Goal: Task Accomplishment & Management: Manage account settings

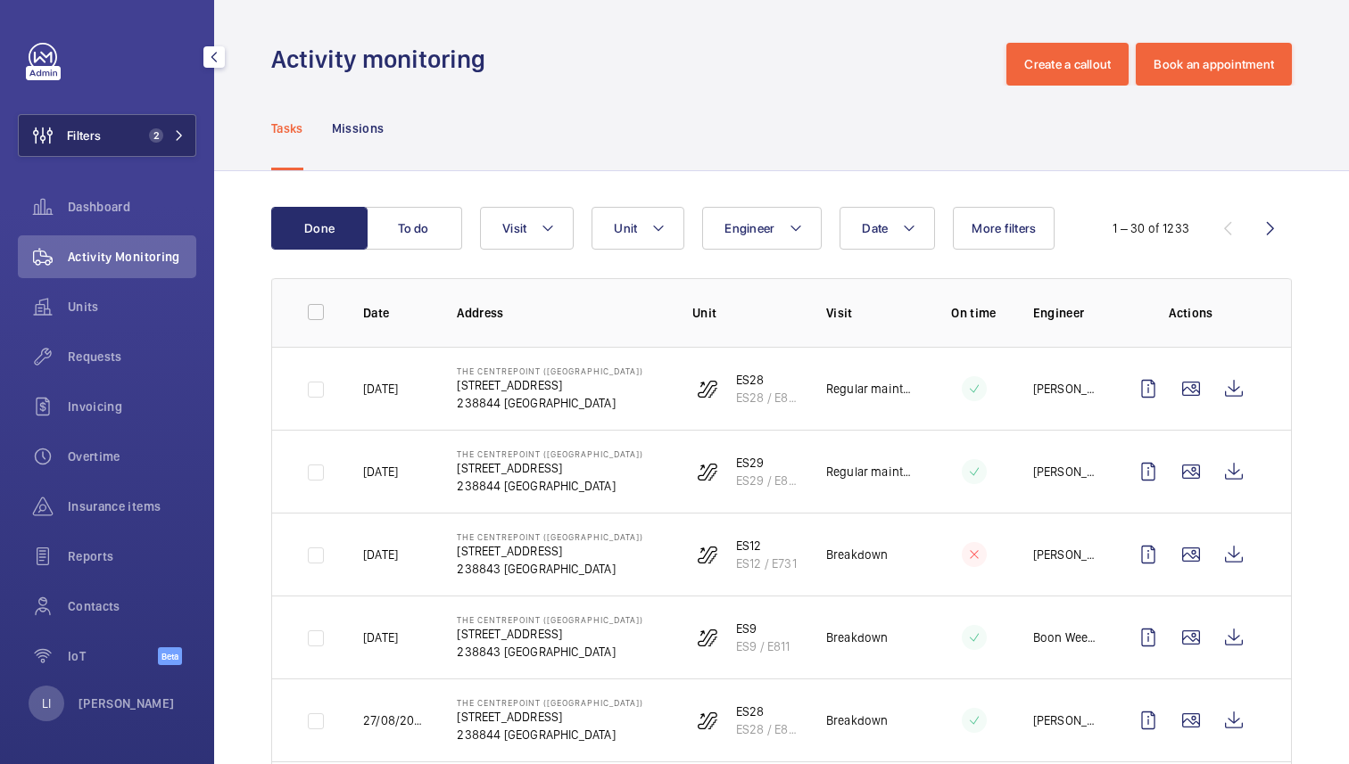
click at [136, 141] on button "Filters 2" at bounding box center [107, 135] width 178 height 43
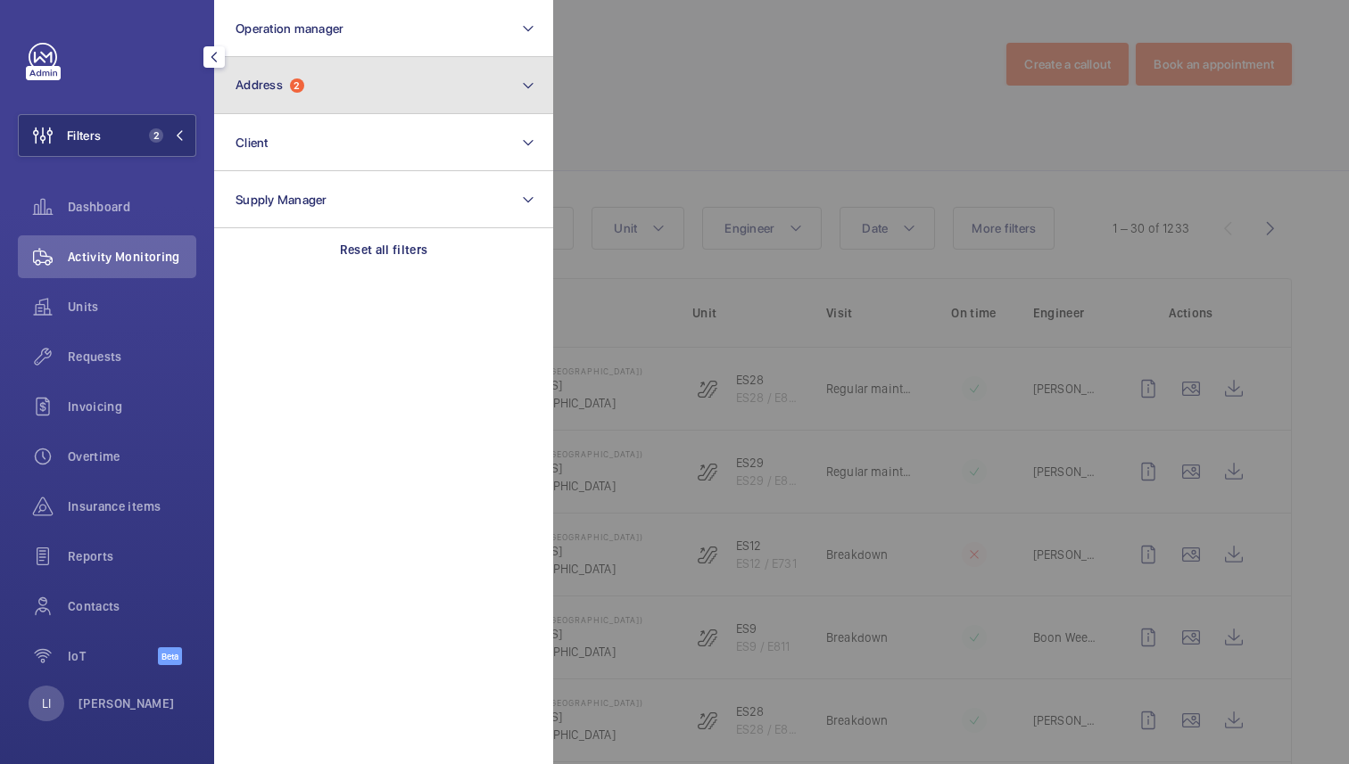
click at [332, 83] on button "Address 2" at bounding box center [383, 85] width 339 height 57
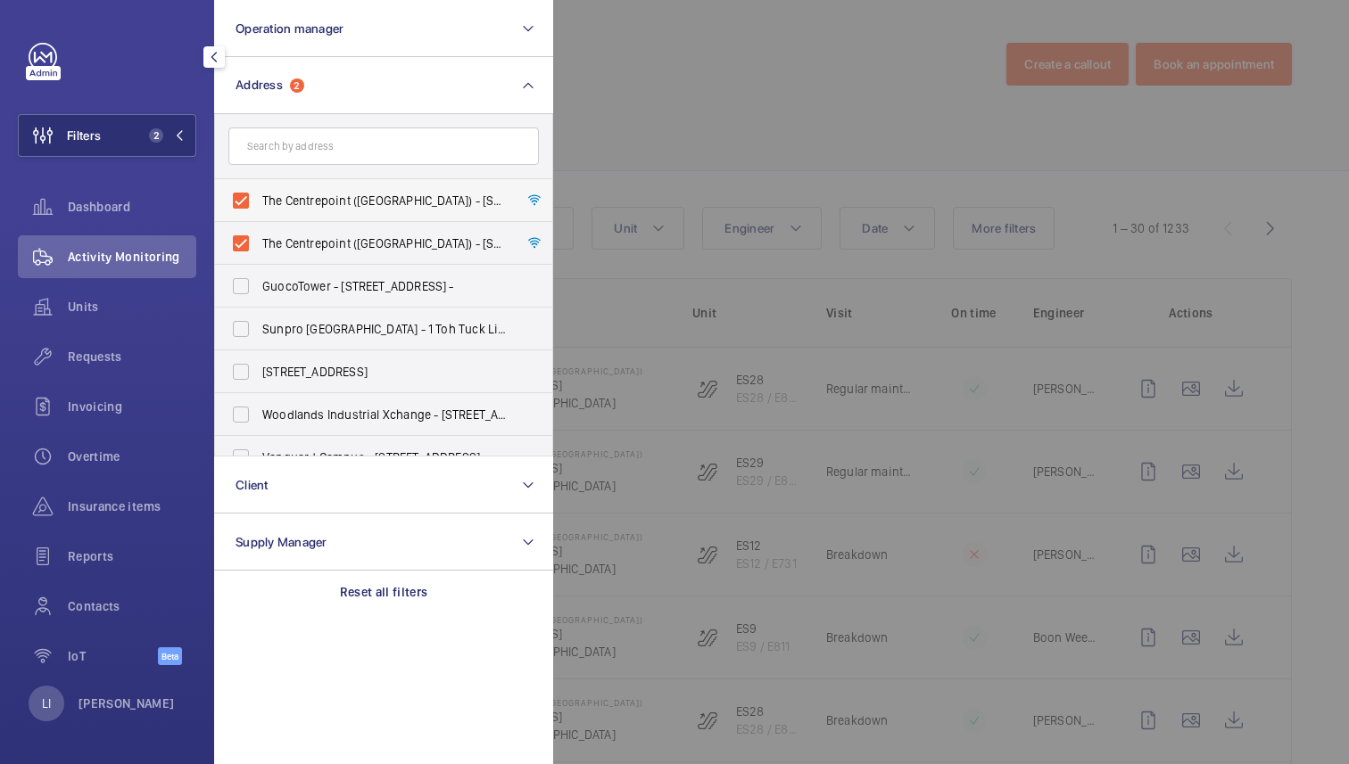
click at [289, 203] on span "The Centrepoint ([GEOGRAPHIC_DATA]) - [STREET_ADDRESS]" at bounding box center [384, 201] width 245 height 18
click at [259, 203] on input "The Centrepoint ([GEOGRAPHIC_DATA]) - [STREET_ADDRESS]" at bounding box center [241, 201] width 36 height 36
checkbox input "false"
click at [301, 240] on span "The Centrepoint ([GEOGRAPHIC_DATA]) - [STREET_ADDRESS]" at bounding box center [384, 244] width 245 height 18
click at [259, 240] on input "The Centrepoint ([GEOGRAPHIC_DATA]) - [STREET_ADDRESS]" at bounding box center [241, 244] width 36 height 36
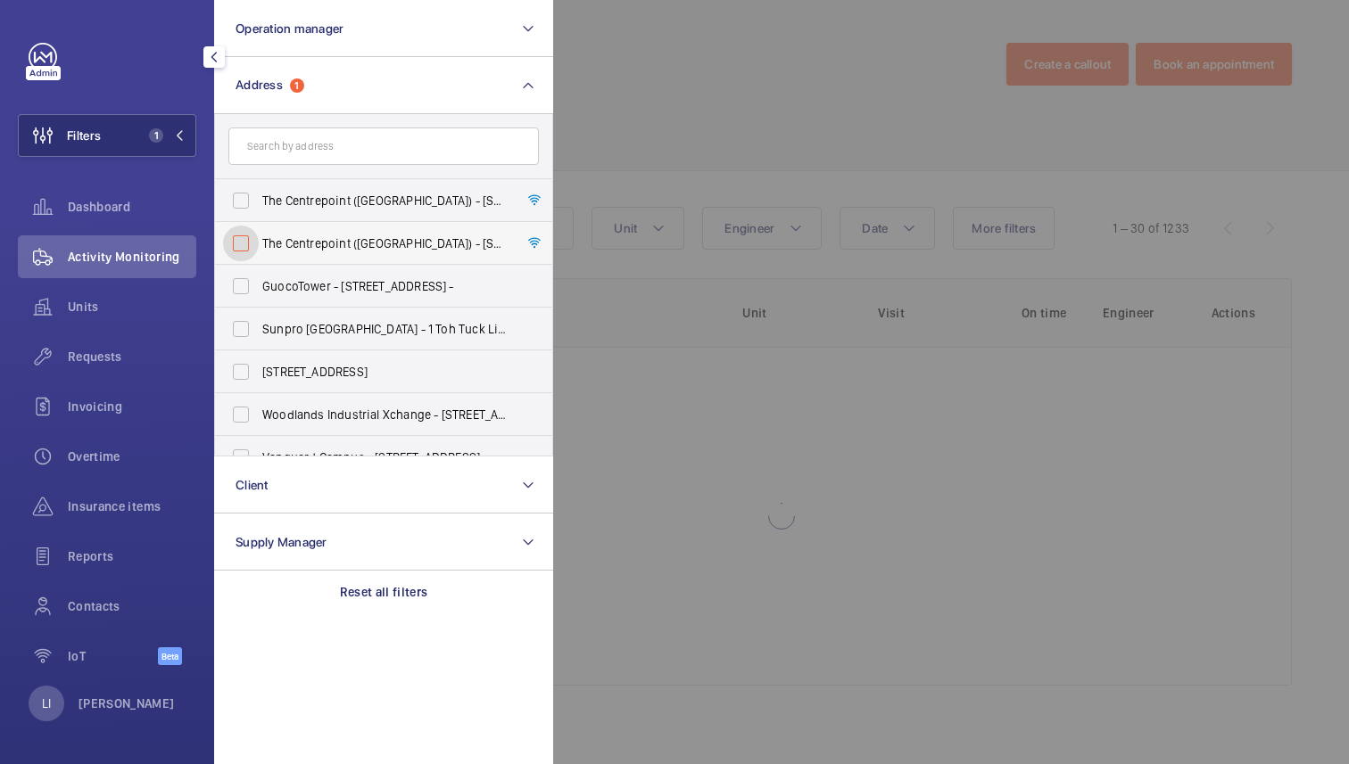
checkbox input "false"
click at [351, 156] on input "text" at bounding box center [383, 146] width 310 height 37
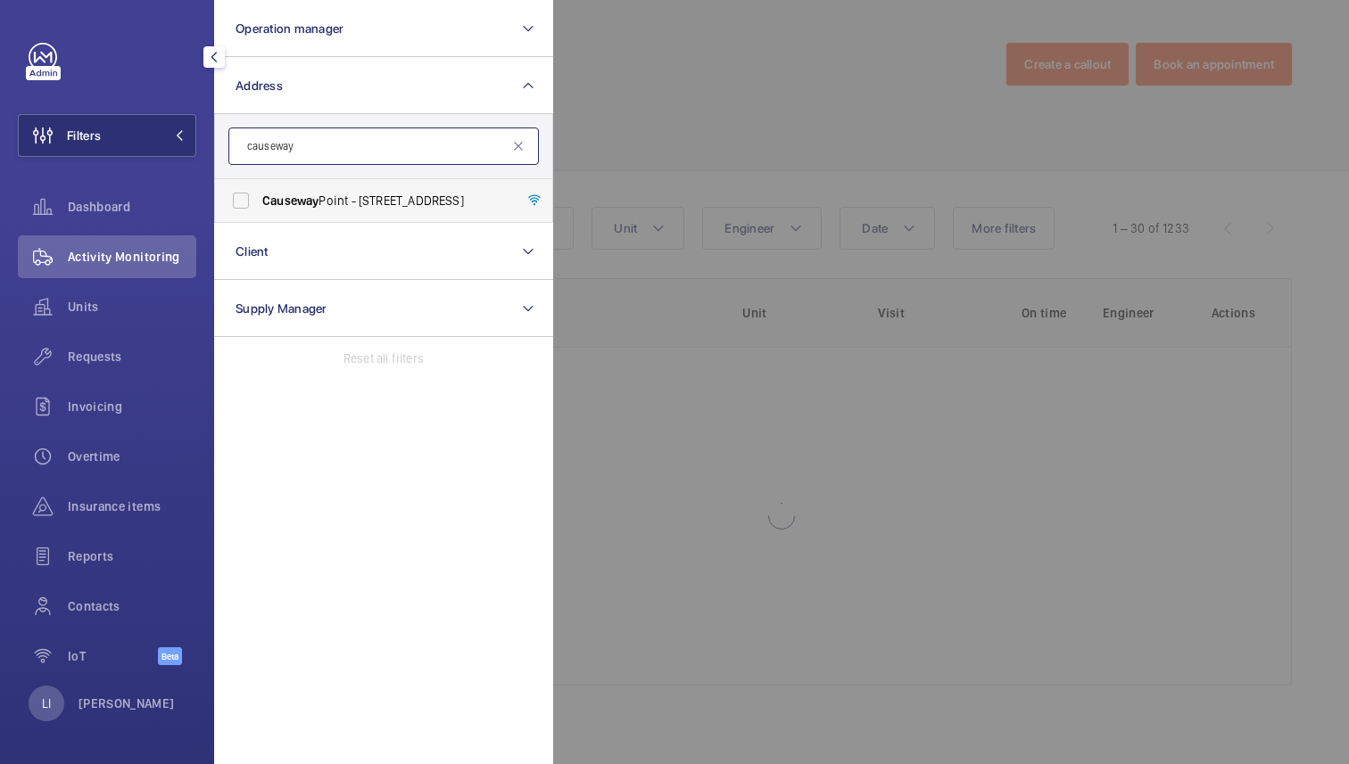
type input "causeway"
click at [350, 192] on span "[GEOGRAPHIC_DATA] - [STREET_ADDRESS]" at bounding box center [384, 201] width 245 height 18
click at [259, 192] on input "[GEOGRAPHIC_DATA] - [STREET_ADDRESS]" at bounding box center [241, 201] width 36 height 36
checkbox input "true"
click at [681, 130] on div at bounding box center [1227, 382] width 1349 height 764
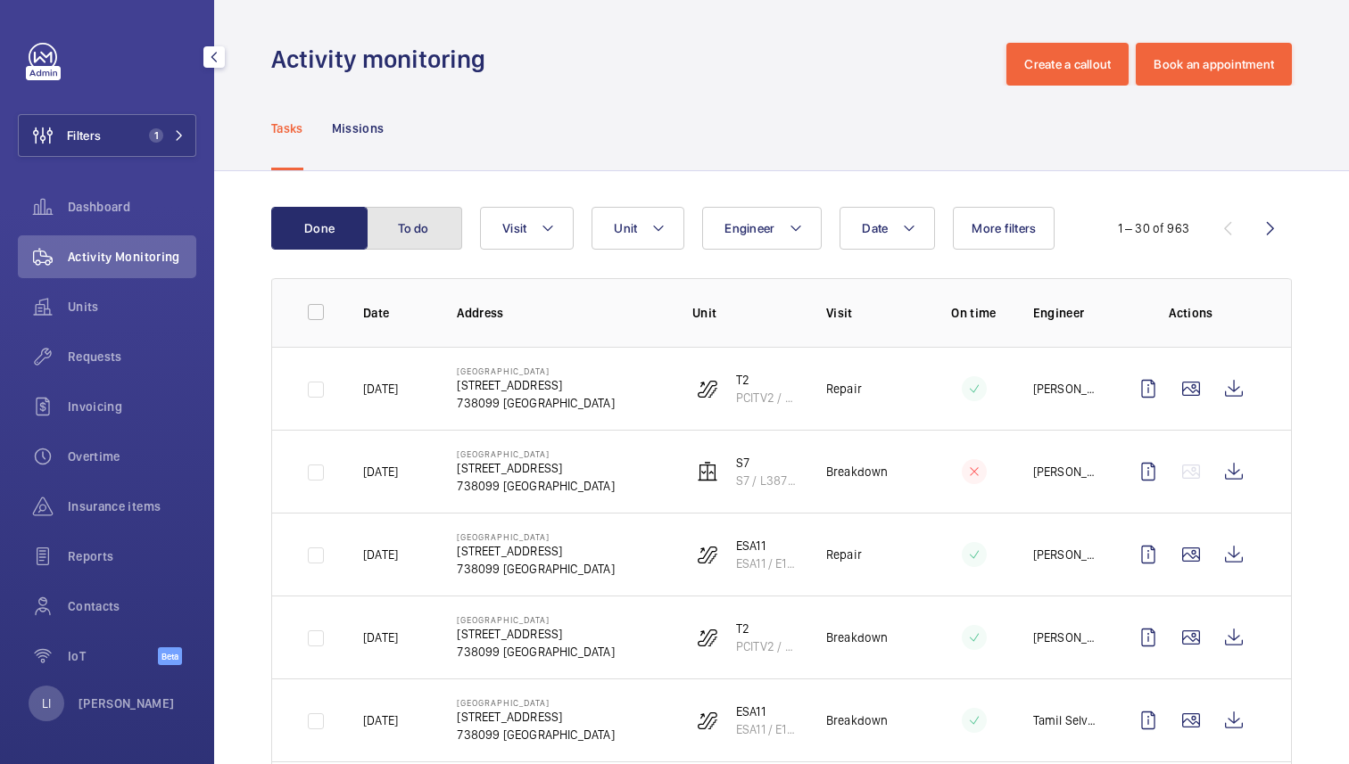
click at [423, 224] on button "To do" at bounding box center [414, 228] width 96 height 43
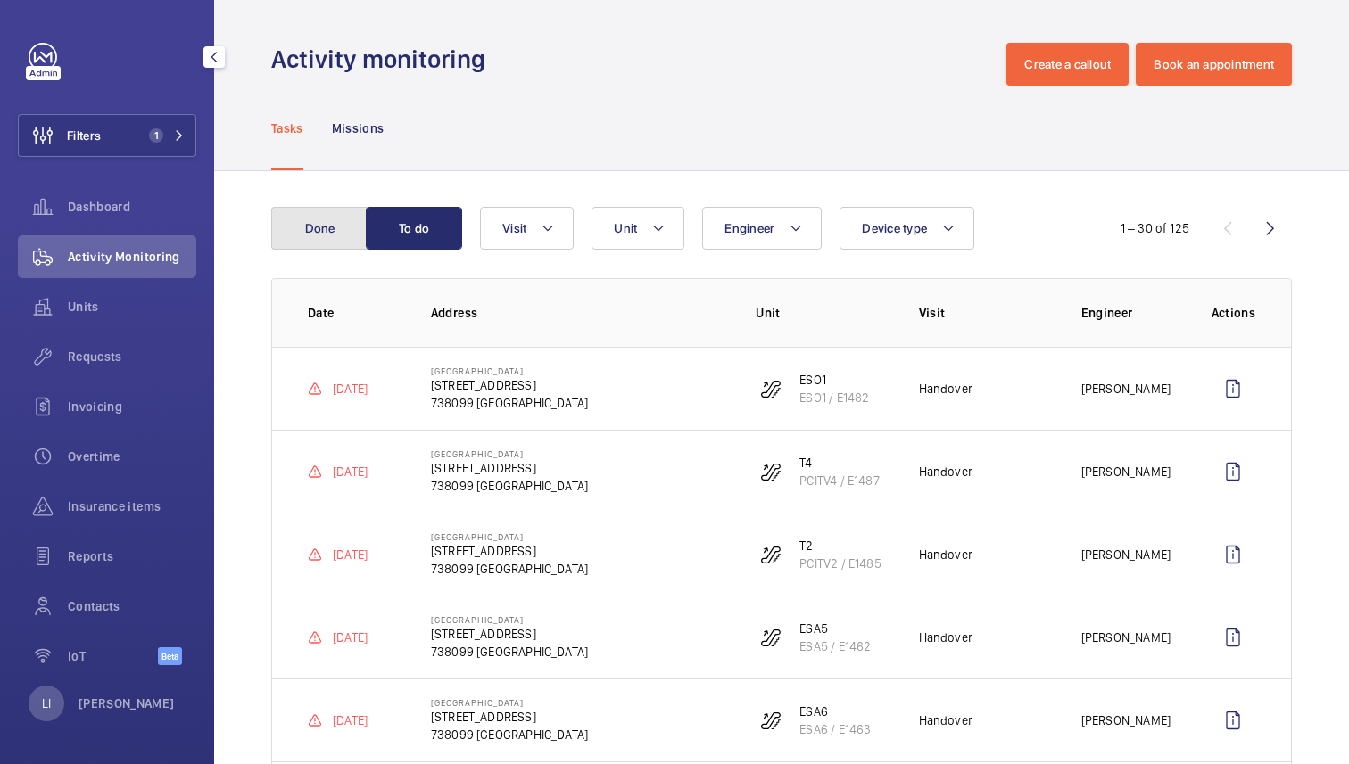
click at [341, 232] on button "Done" at bounding box center [319, 228] width 96 height 43
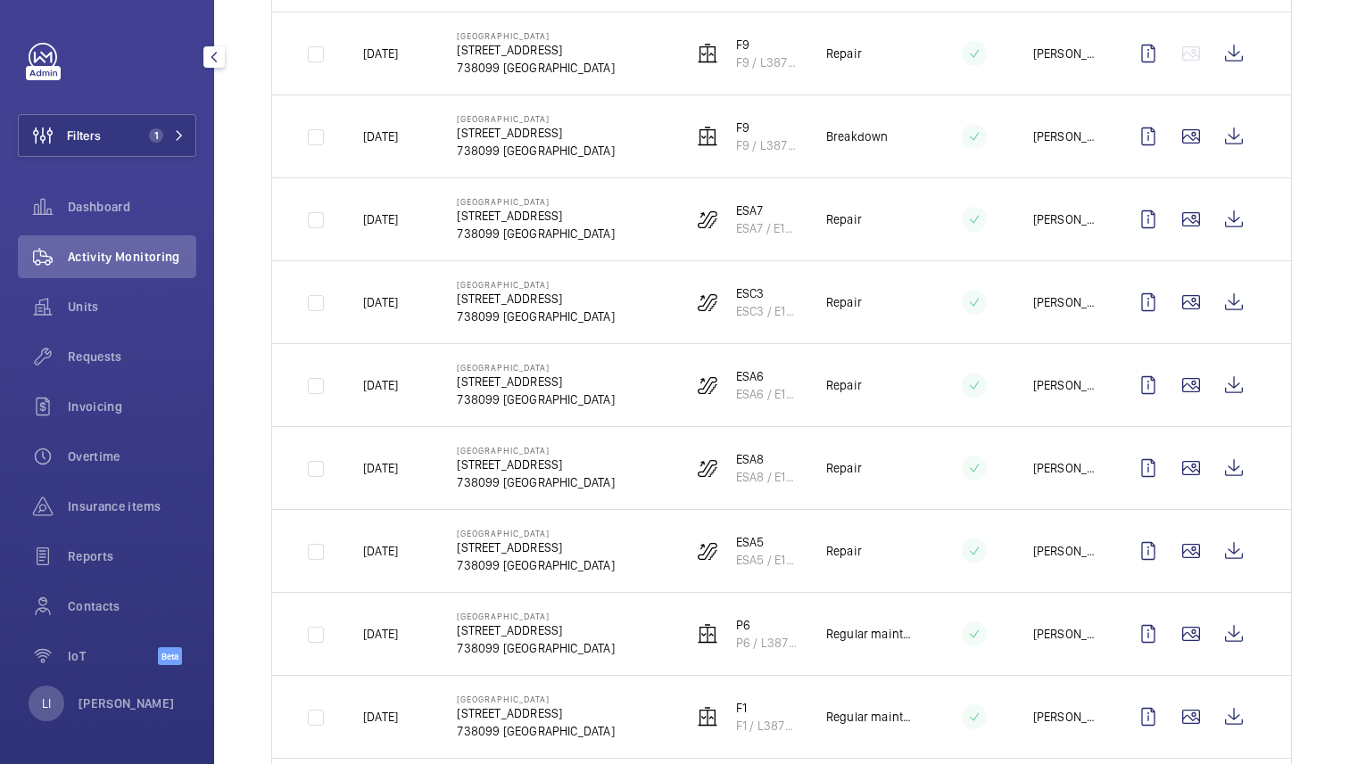
scroll to position [876, 0]
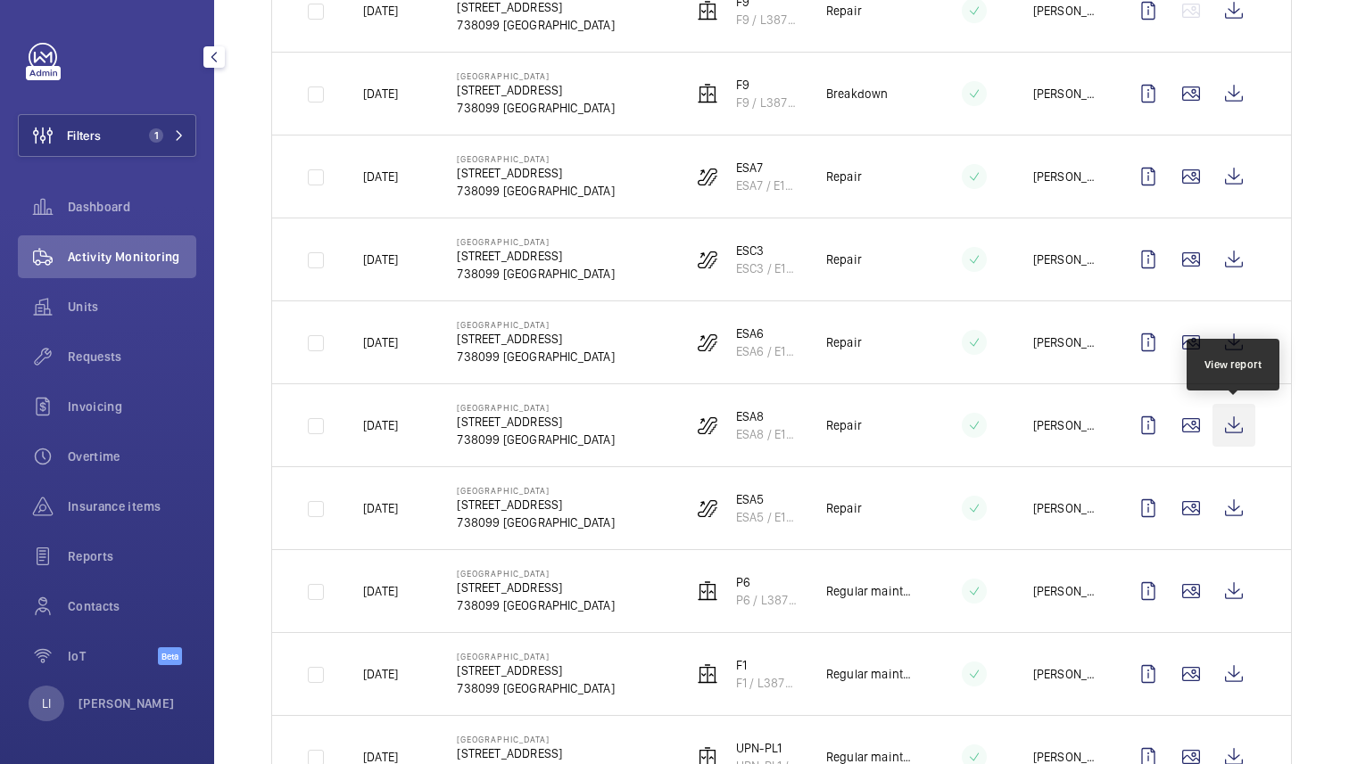
click at [1243, 424] on wm-front-icon-button at bounding box center [1233, 425] width 43 height 43
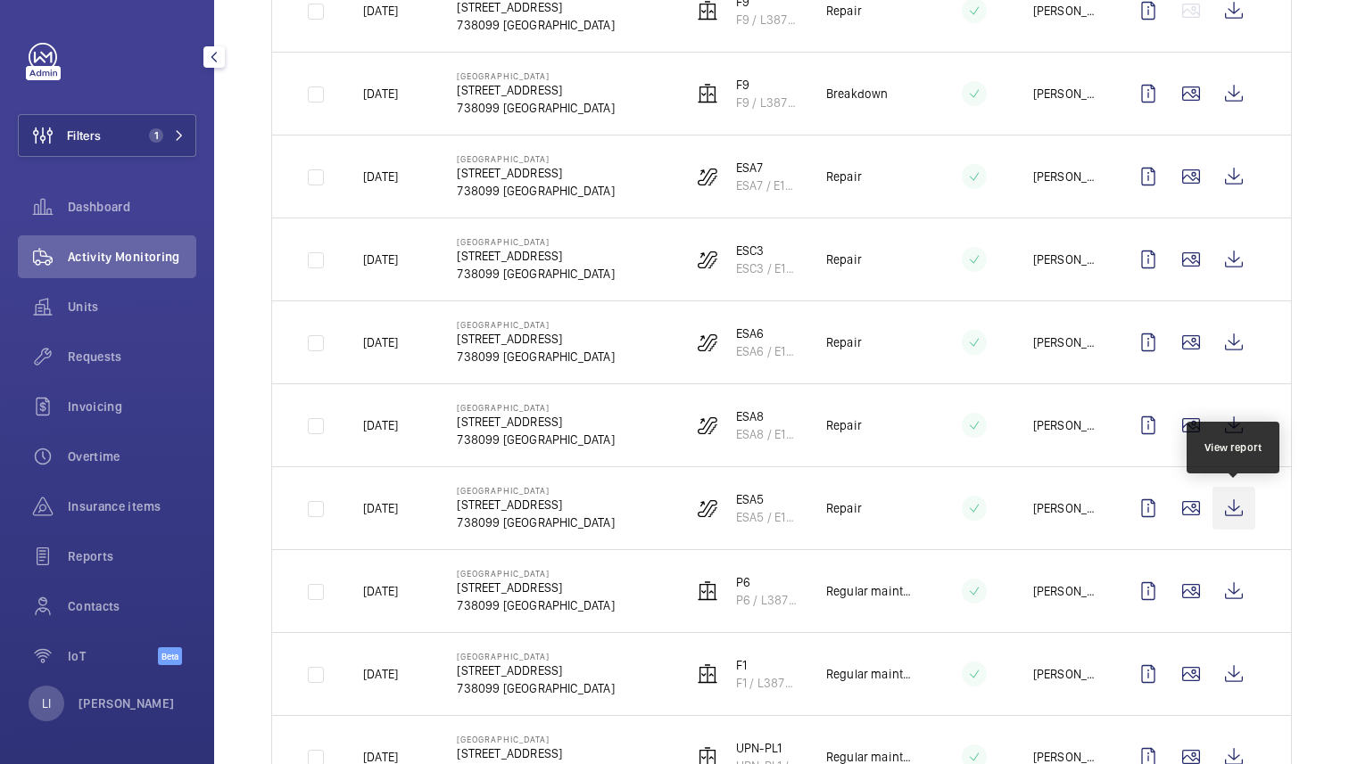
click at [1227, 500] on wm-front-icon-button at bounding box center [1233, 508] width 43 height 43
